Goal: Browse casually: Explore the website without a specific task or goal

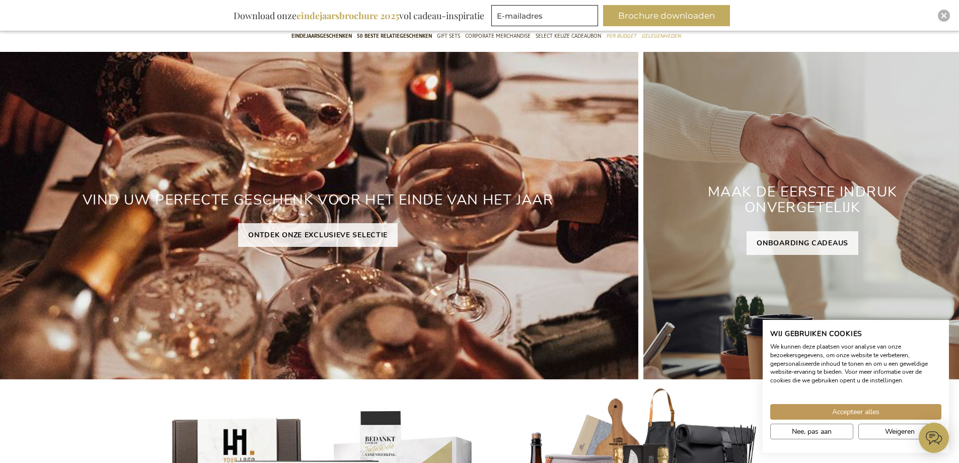
scroll to position [101, 0]
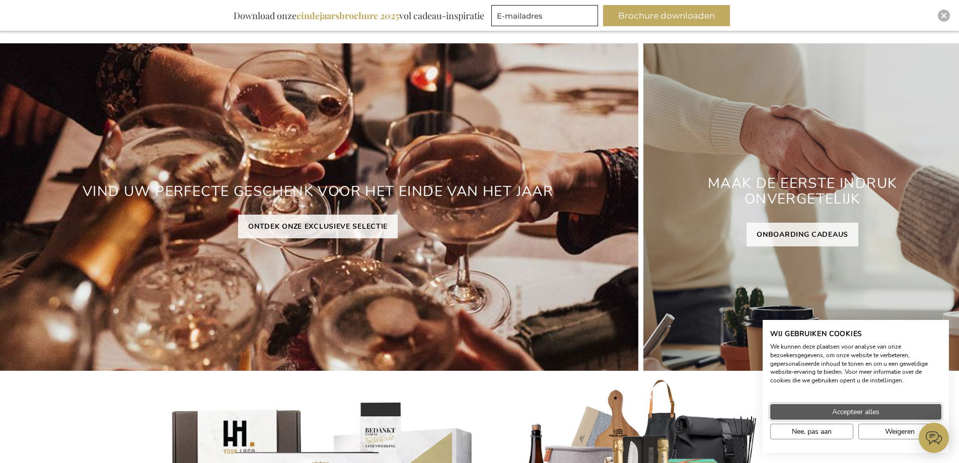
click at [862, 408] on span "Accepteer alles" at bounding box center [855, 411] width 47 height 11
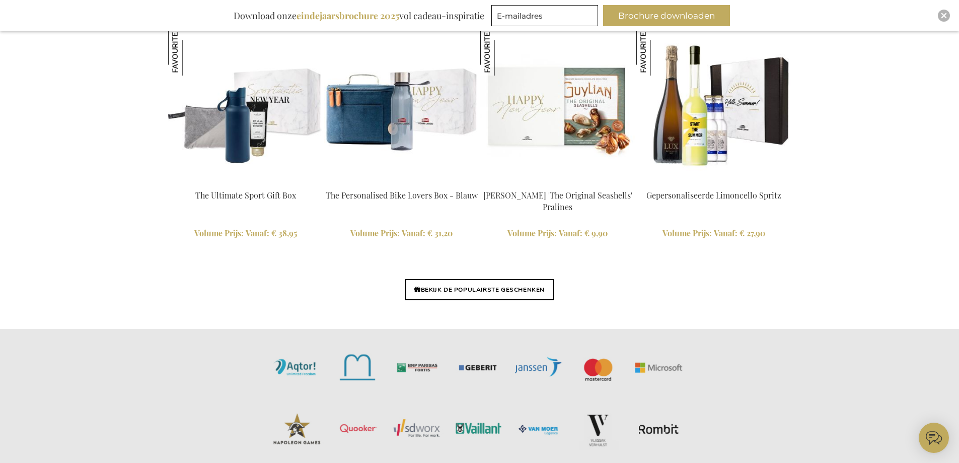
scroll to position [2367, 0]
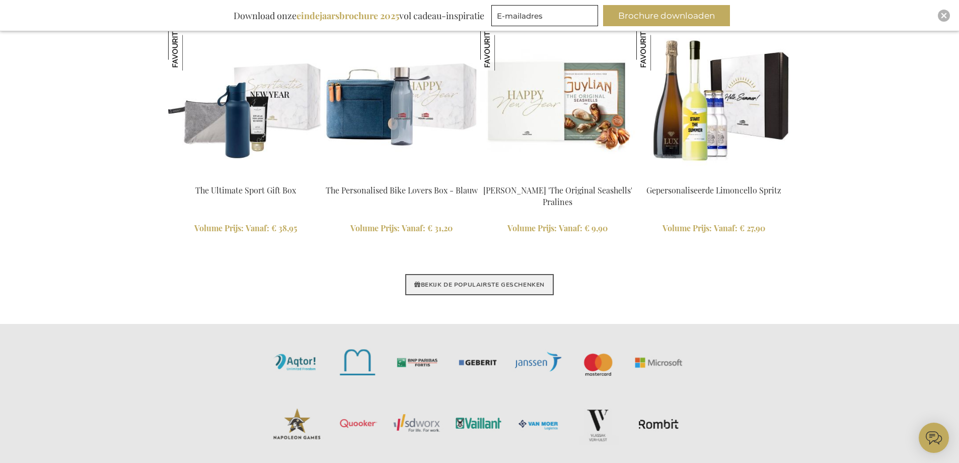
click at [487, 290] on link "BEKIJK DE POPULAIRSTE GESCHENKEN" at bounding box center [479, 284] width 149 height 21
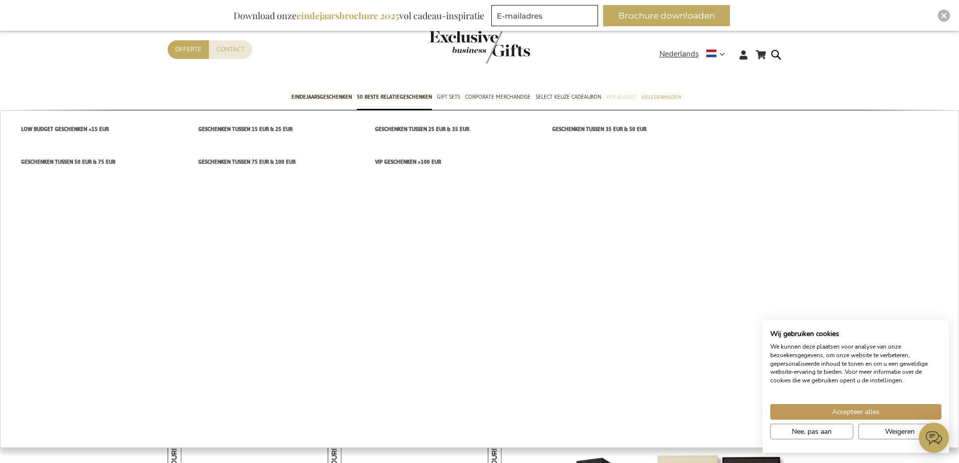
scroll to position [103, 0]
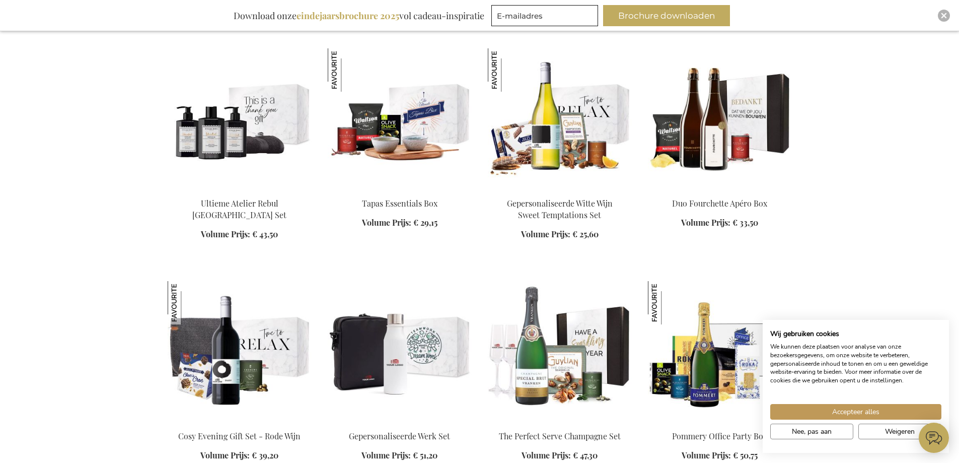
scroll to position [6697, 0]
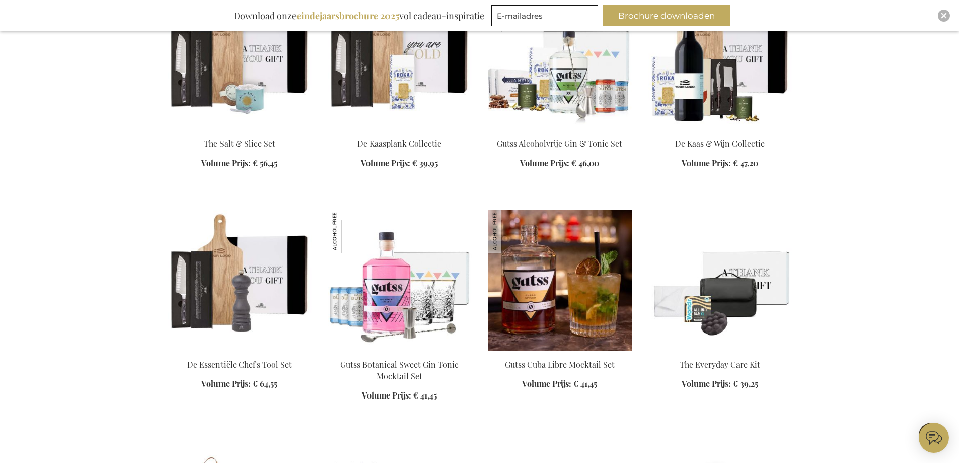
scroll to position [2316, 0]
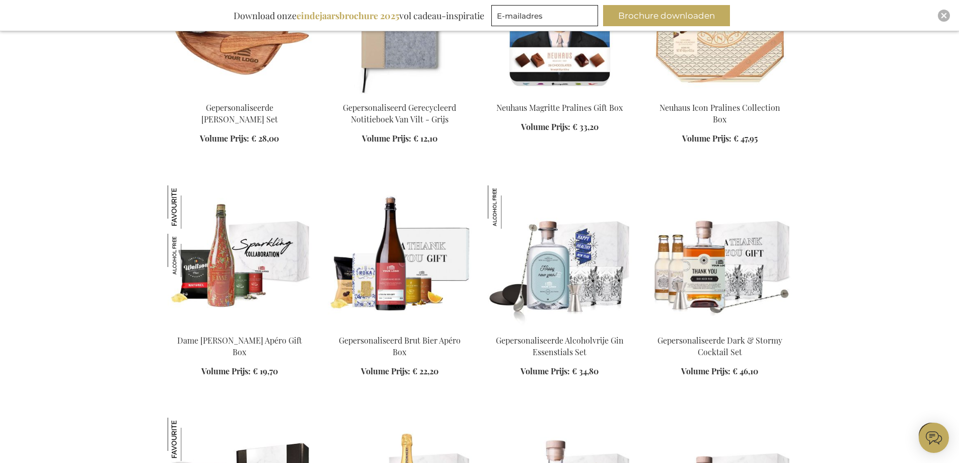
scroll to position [5791, 0]
